Goal: Communication & Community: Answer question/provide support

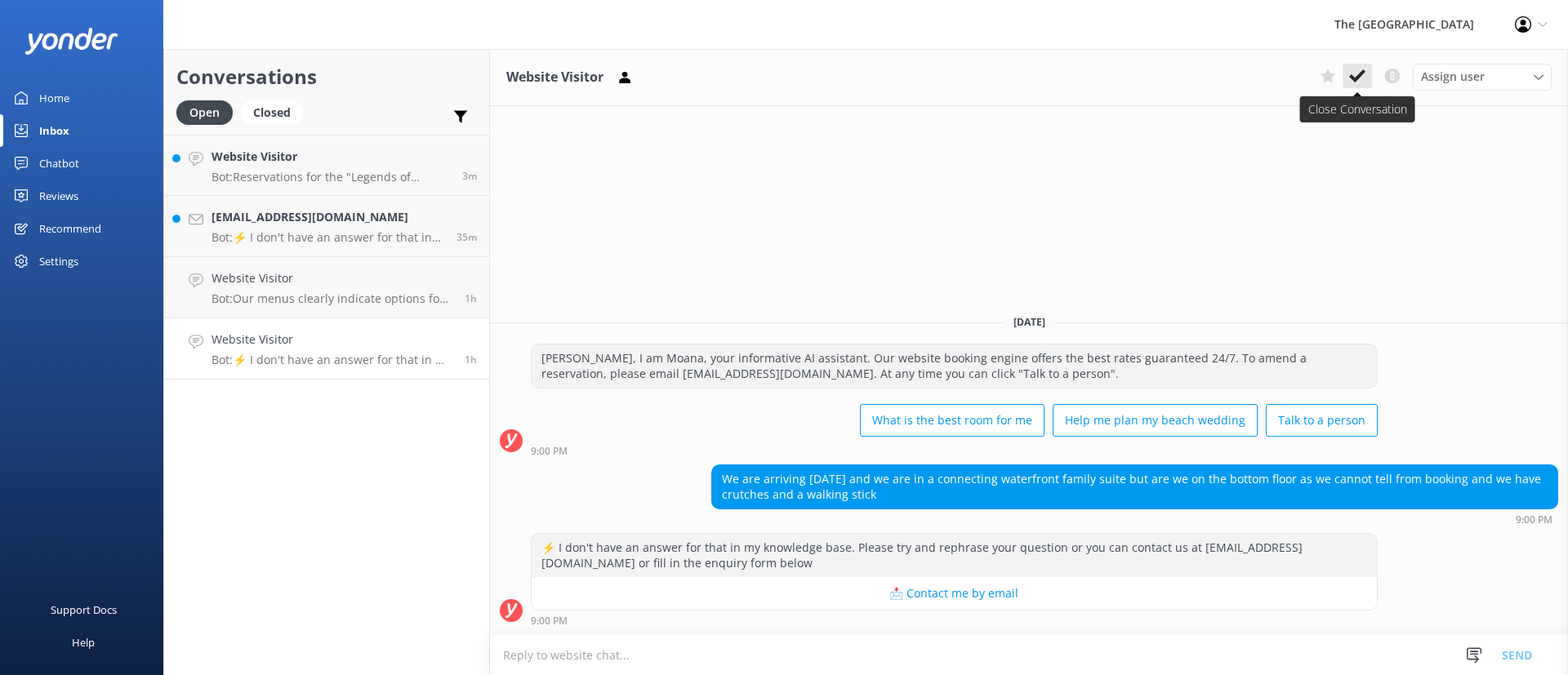
click at [1368, 86] on button at bounding box center [1356, 76] width 29 height 25
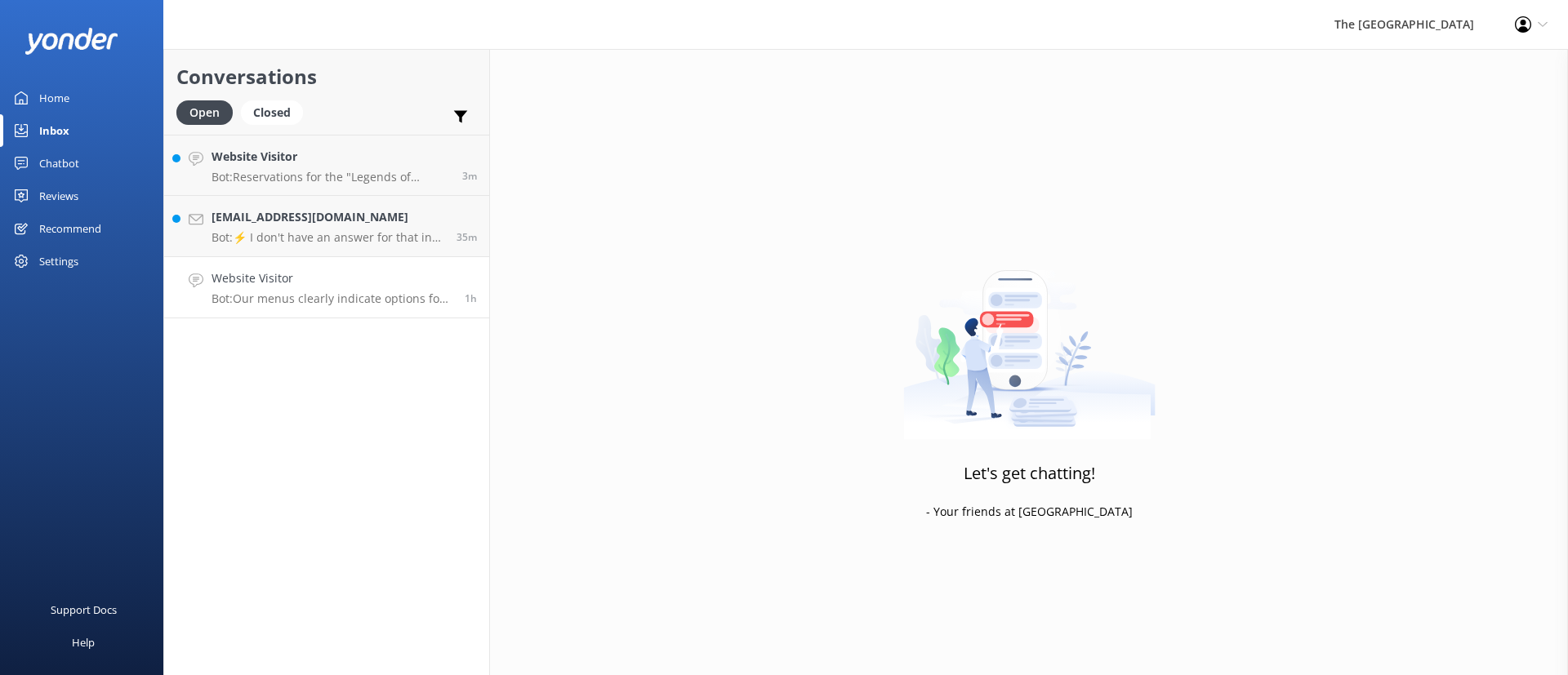
click at [376, 290] on div "Website Visitor Bot: Our menus clearly indicate options for gluten-free diets. …" at bounding box center [332, 287] width 241 height 36
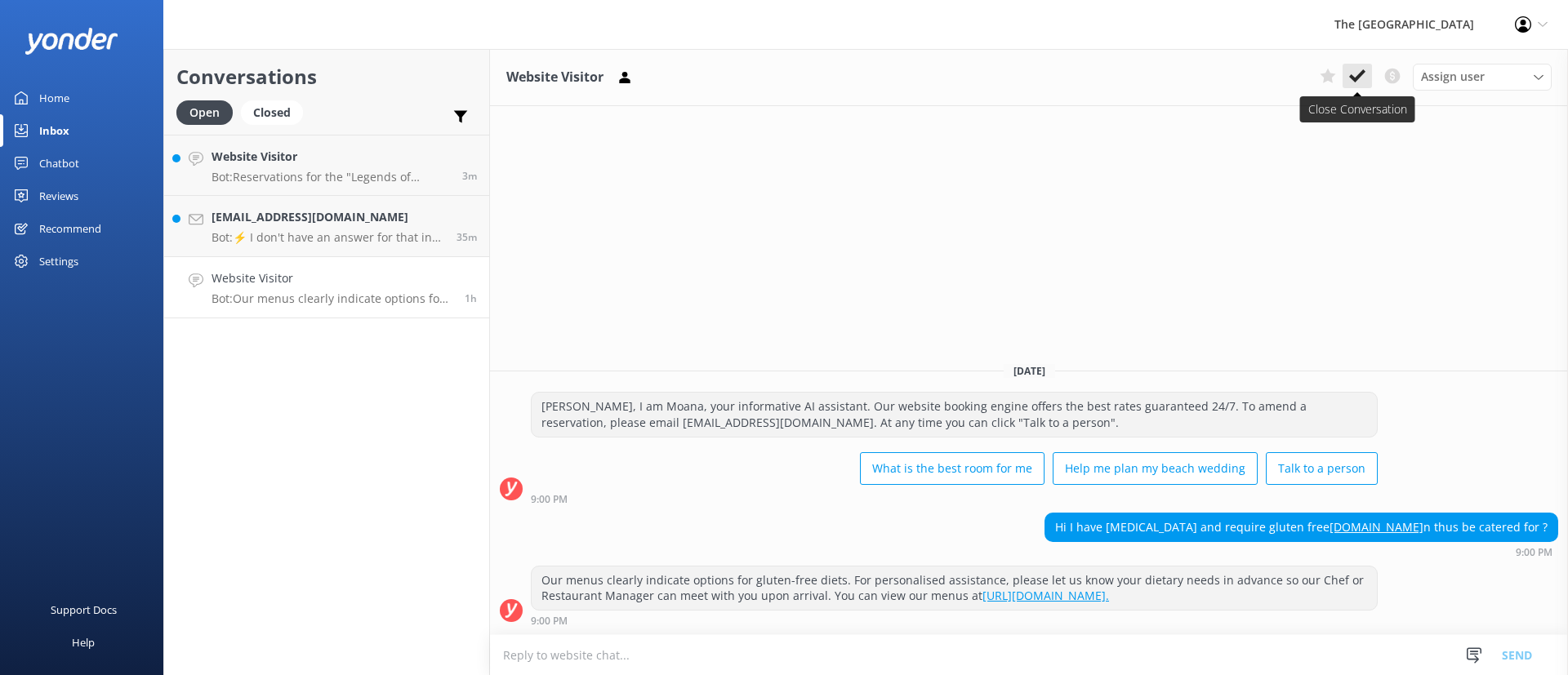
click at [1350, 75] on use at bounding box center [1357, 76] width 17 height 13
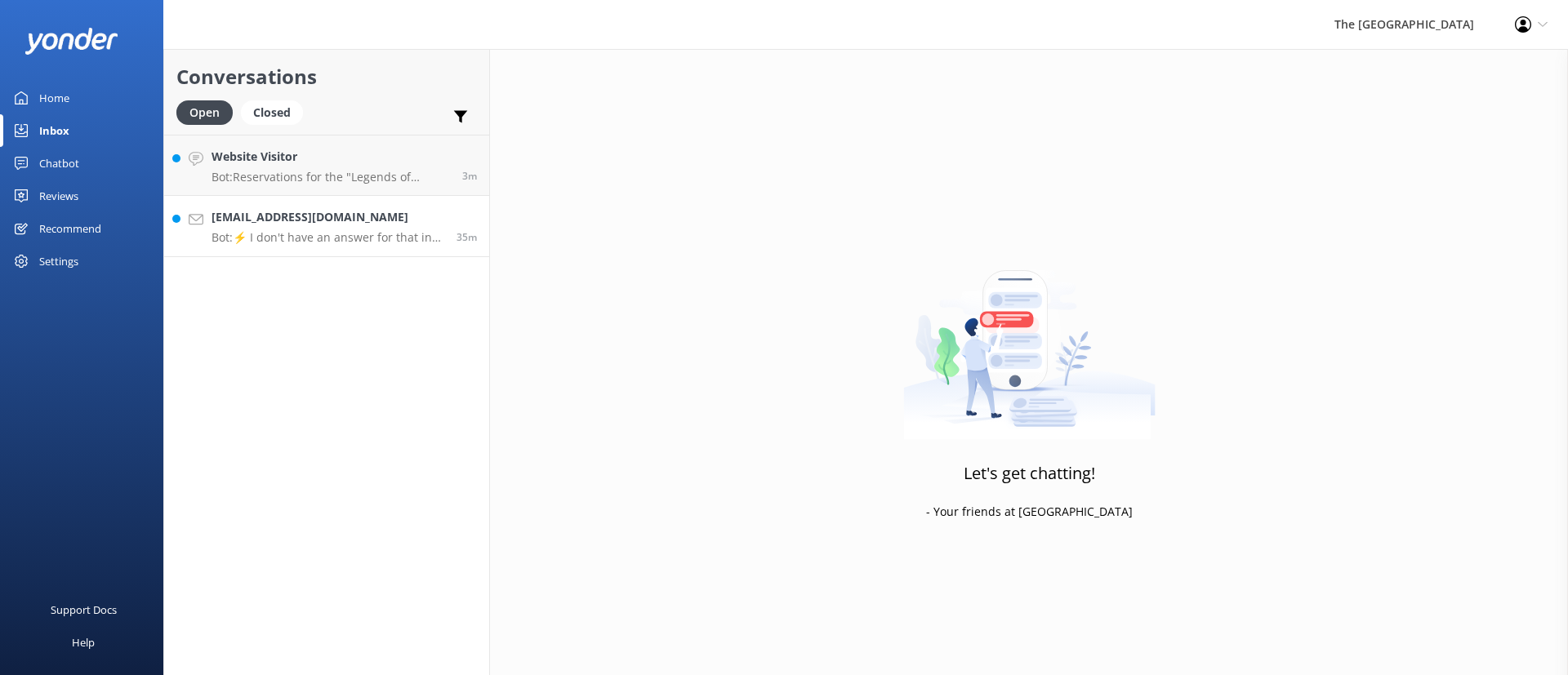
click at [241, 246] on link "[EMAIL_ADDRESS][DOMAIN_NAME] Bot: ⚡ I don't have an answer for that in my knowl…" at bounding box center [327, 227] width 325 height 62
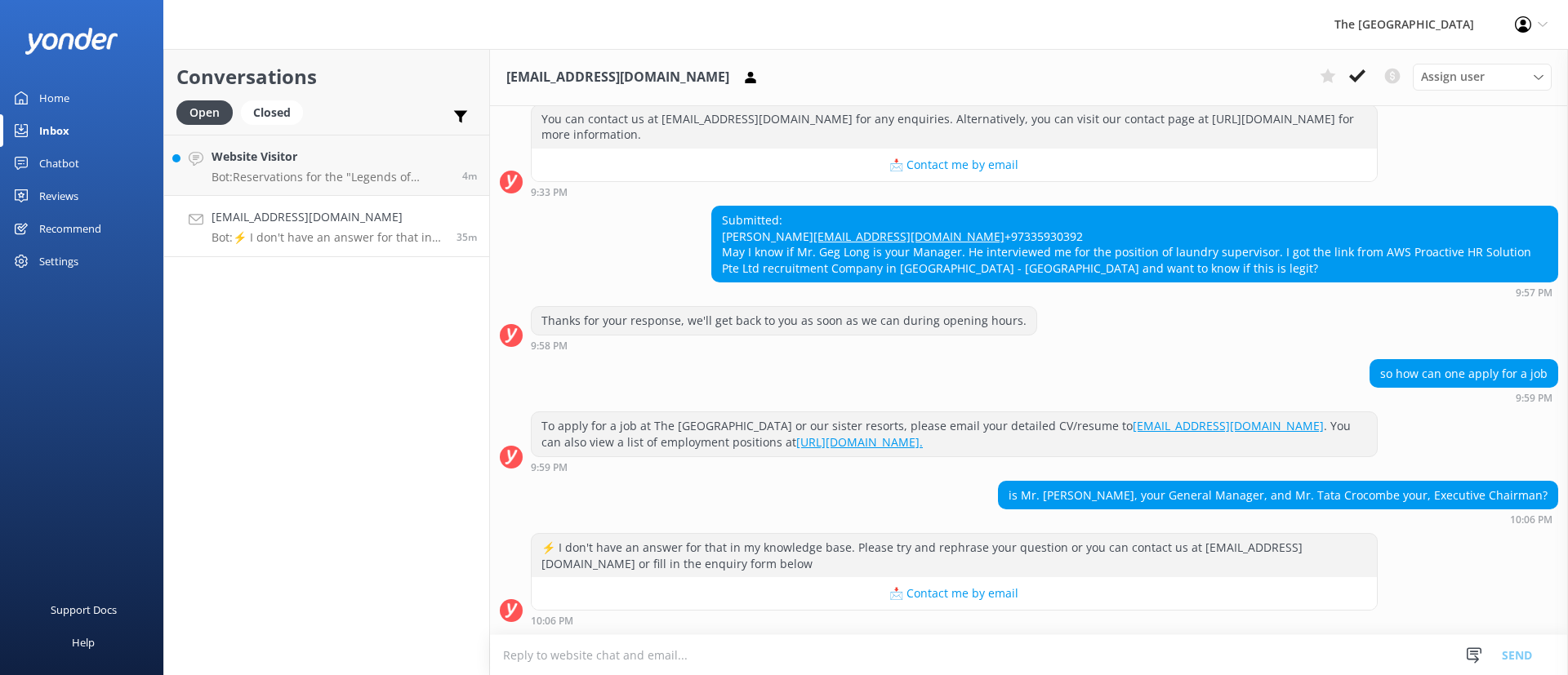
scroll to position [511, 0]
click at [1004, 374] on div "so how can one apply for a job 9:59 PM" at bounding box center [1028, 381] width 1078 height 45
click at [998, 374] on div "so how can one apply for a job 9:59 PM" at bounding box center [1028, 381] width 1078 height 45
click at [346, 159] on h4 "Website Visitor" at bounding box center [330, 156] width 238 height 18
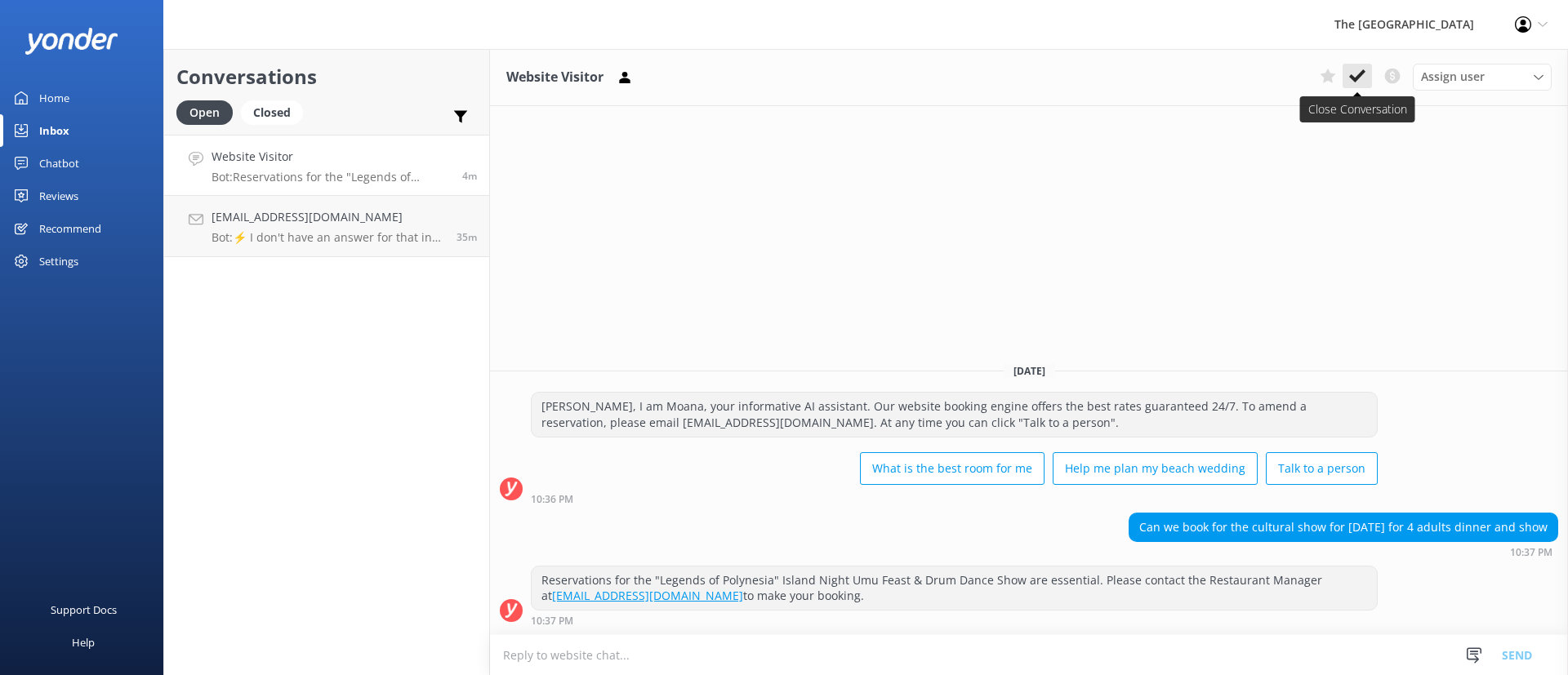
click at [1350, 83] on icon at bounding box center [1357, 76] width 17 height 17
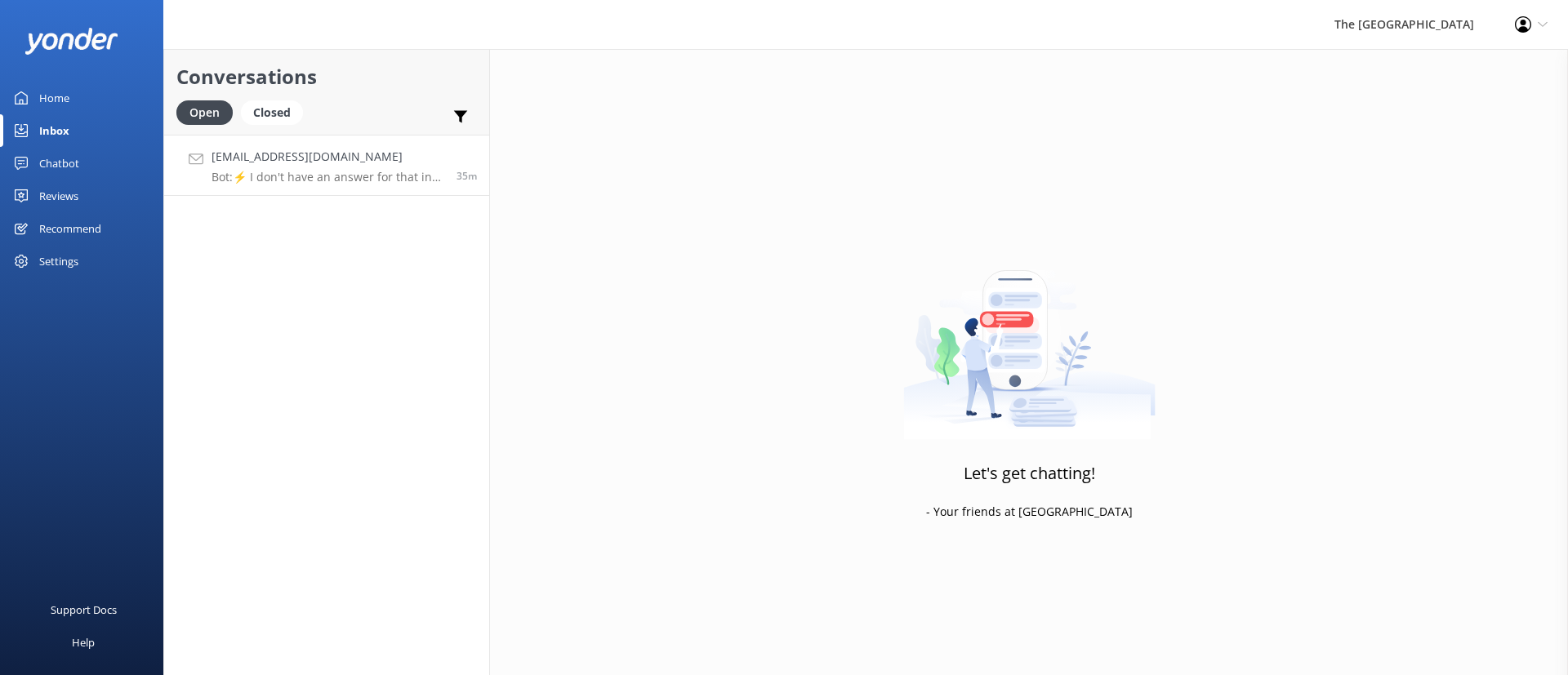
click at [371, 190] on link "[EMAIL_ADDRESS][DOMAIN_NAME] Bot: ⚡ I don't have an answer for that in my knowl…" at bounding box center [327, 165] width 325 height 62
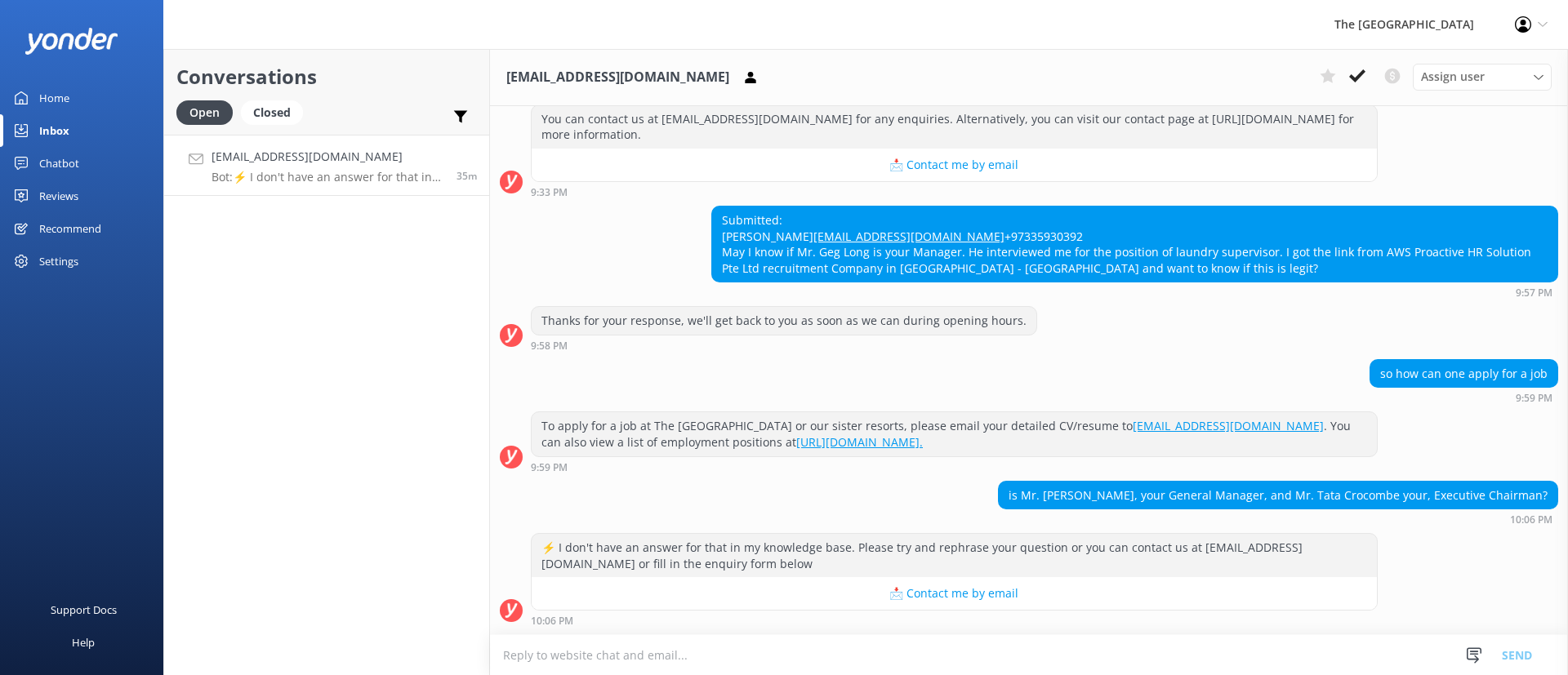
scroll to position [511, 0]
click at [745, 664] on textarea at bounding box center [1028, 656] width 1078 height 40
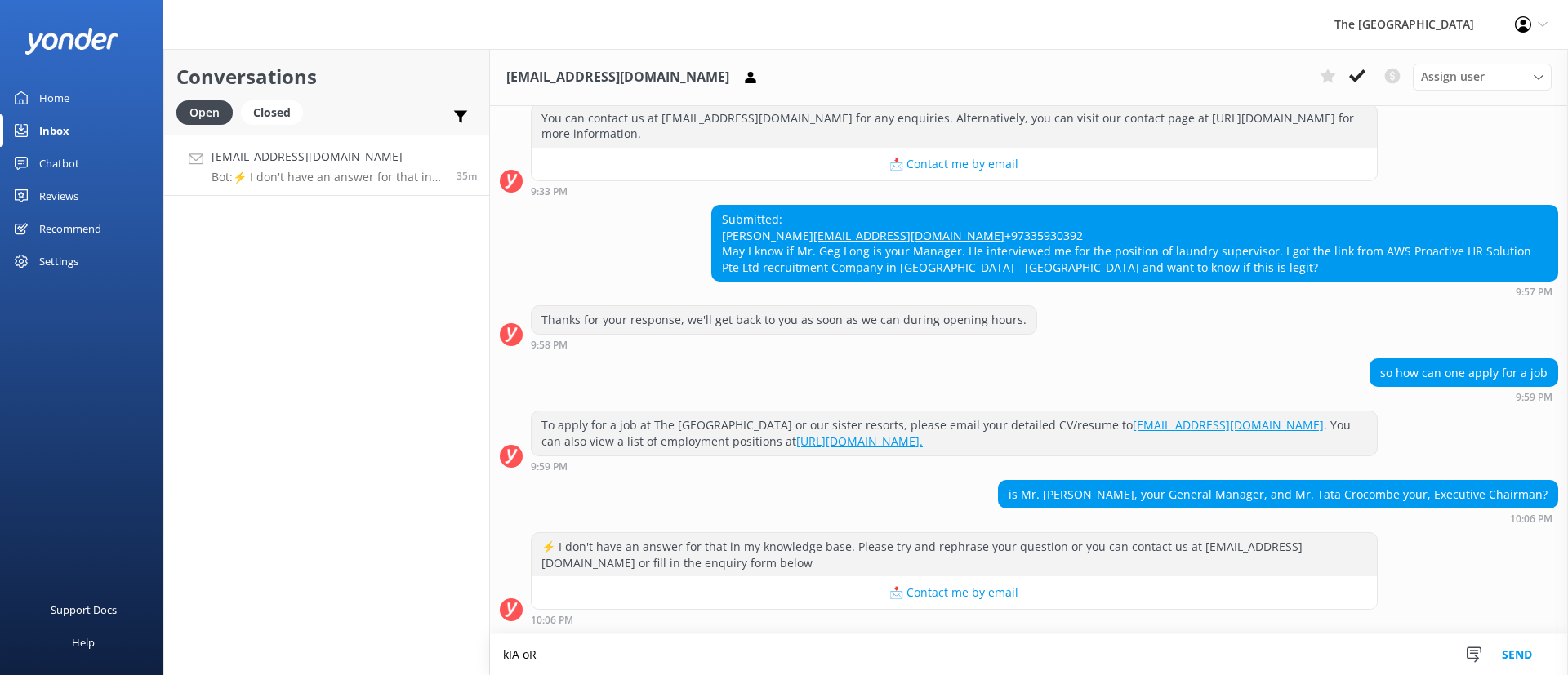
scroll to position [512, 0]
type textarea "k"
type textarea "[PERSON_NAME], I will send you an email in a few. Thank you."
click at [1524, 655] on button "Send" at bounding box center [1517, 655] width 62 height 40
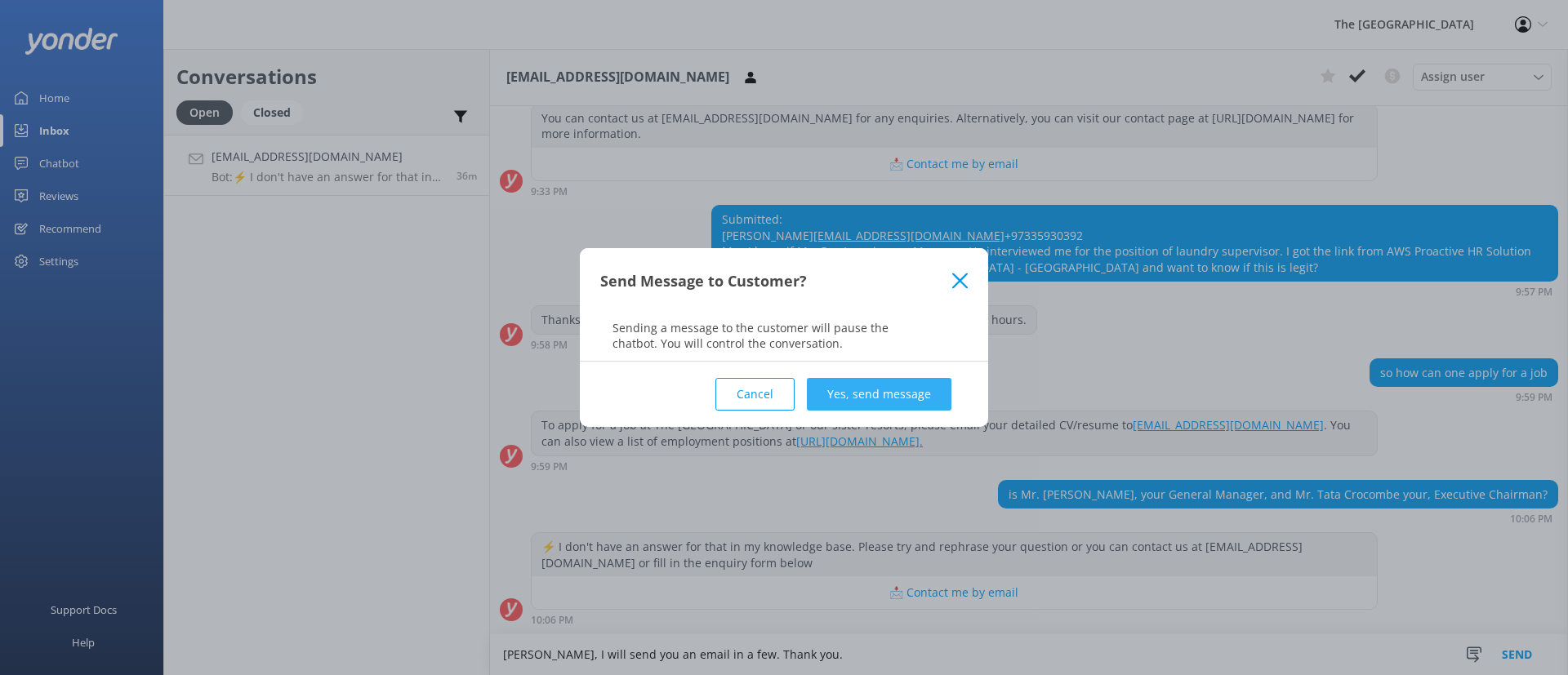
click at [921, 396] on button "Yes, send message" at bounding box center [879, 394] width 144 height 33
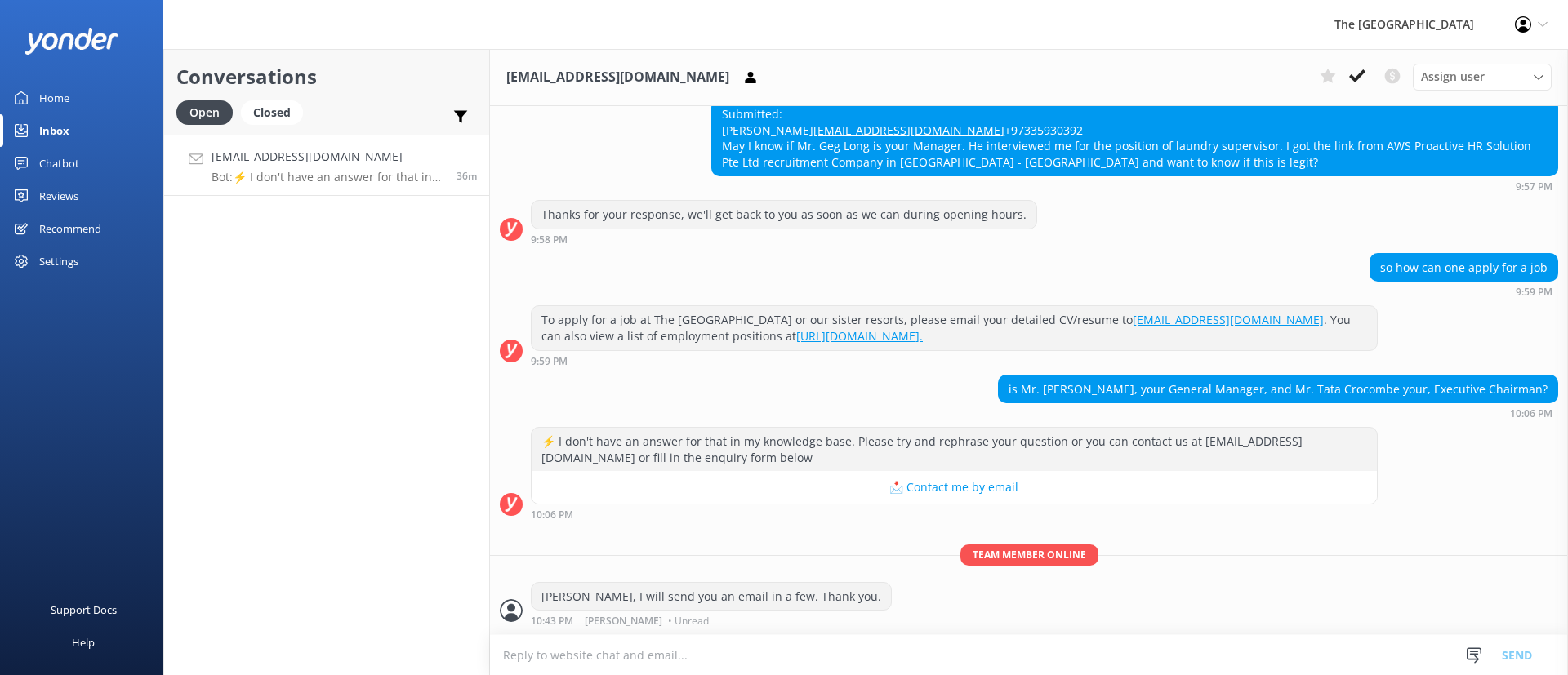
scroll to position [615, 0]
click at [296, 182] on p "Bot: ⚡ I don't have an answer for that in my knowledge base. Please try and rep…" at bounding box center [328, 177] width 233 height 15
click at [294, 148] on h4 "[EMAIL_ADDRESS][DOMAIN_NAME]" at bounding box center [328, 156] width 233 height 18
click at [1354, 76] on icon at bounding box center [1357, 76] width 17 height 17
